Goal: Check status: Check status

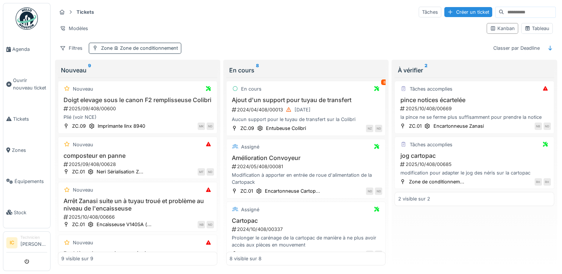
click at [156, 51] on div "Zone Zone de conditionnement" at bounding box center [139, 48] width 77 height 7
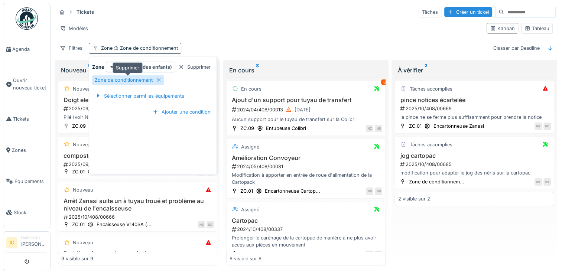
click at [155, 78] on div "Zone de conditionnement" at bounding box center [128, 79] width 72 height 9
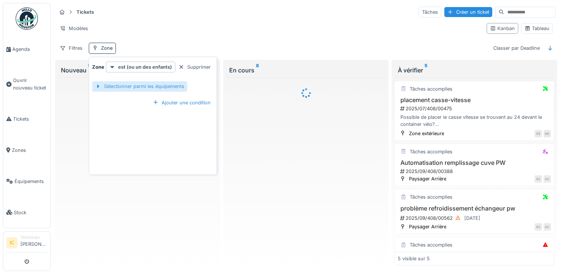
click at [143, 87] on div "Sélectionner parmi les équipements" at bounding box center [139, 86] width 95 height 10
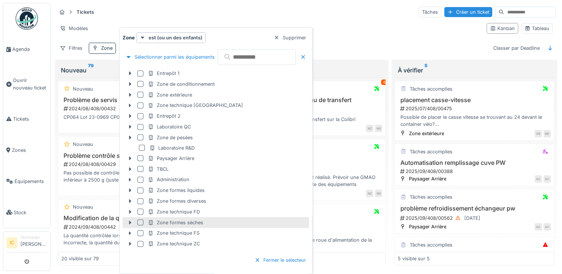
click at [165, 222] on div "Zone formes sèches" at bounding box center [175, 222] width 55 height 7
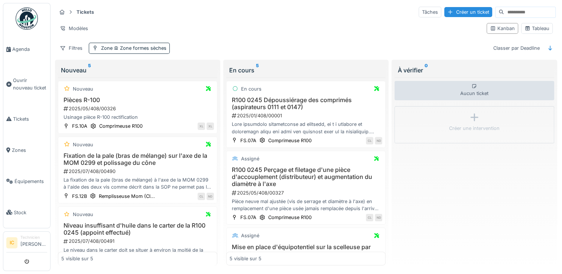
click at [453, 204] on div "Aucun ticket Créer une intervention" at bounding box center [474, 172] width 159 height 188
click at [266, 103] on h3 "R100 0245 Dépoussiérage des comprimés (aspirateurs 0111 et 0147)" at bounding box center [306, 104] width 153 height 14
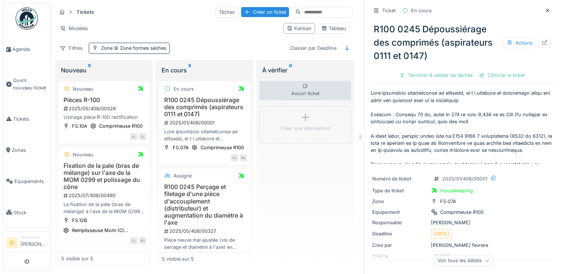
scroll to position [149, 0]
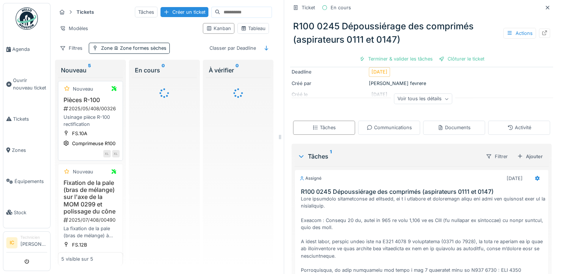
drag, startPoint x: 358, startPoint y: 157, endPoint x: 276, endPoint y: 146, distance: 82.5
click at [276, 146] on div "Tickets Tâches Créer un ticket Modèles Kanban Tableau Filtres Zone Zone formes …" at bounding box center [307, 137] width 512 height 275
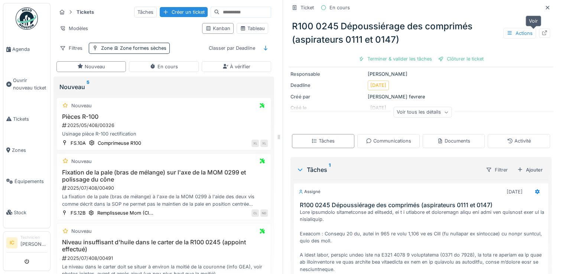
click at [542, 35] on icon at bounding box center [545, 32] width 6 height 5
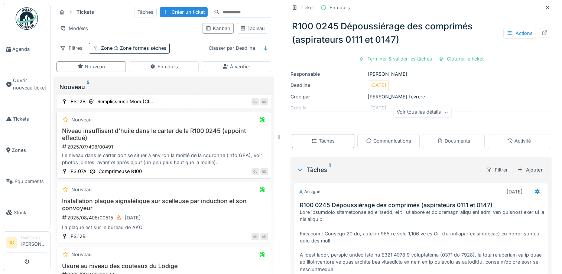
scroll to position [133, 0]
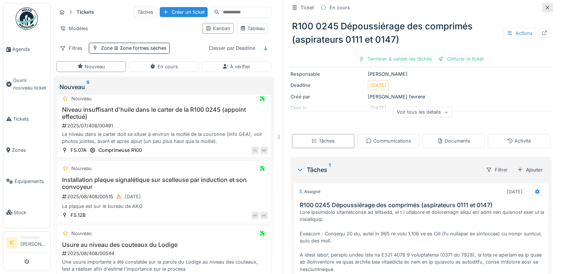
click at [545, 7] on icon at bounding box center [548, 7] width 6 height 5
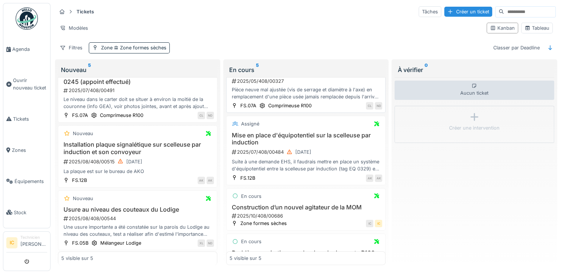
scroll to position [147, 0]
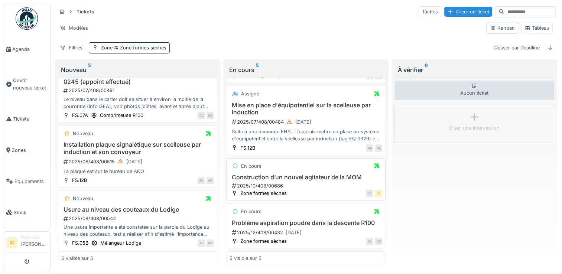
click at [324, 162] on div "En cours" at bounding box center [306, 166] width 153 height 9
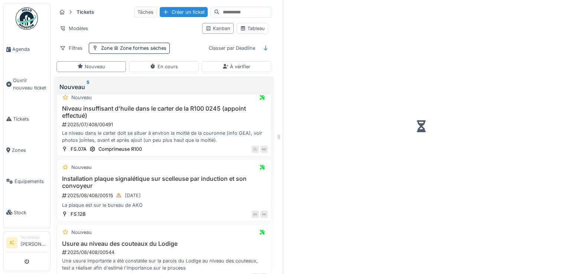
scroll to position [133, 0]
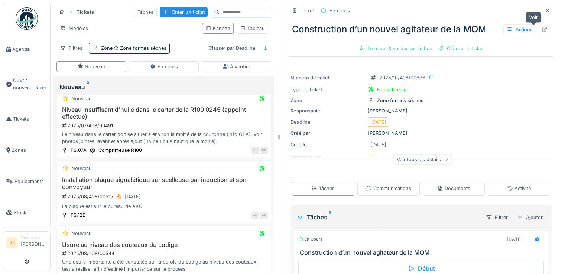
click at [542, 27] on icon at bounding box center [545, 29] width 6 height 5
